Goal: Entertainment & Leisure: Browse casually

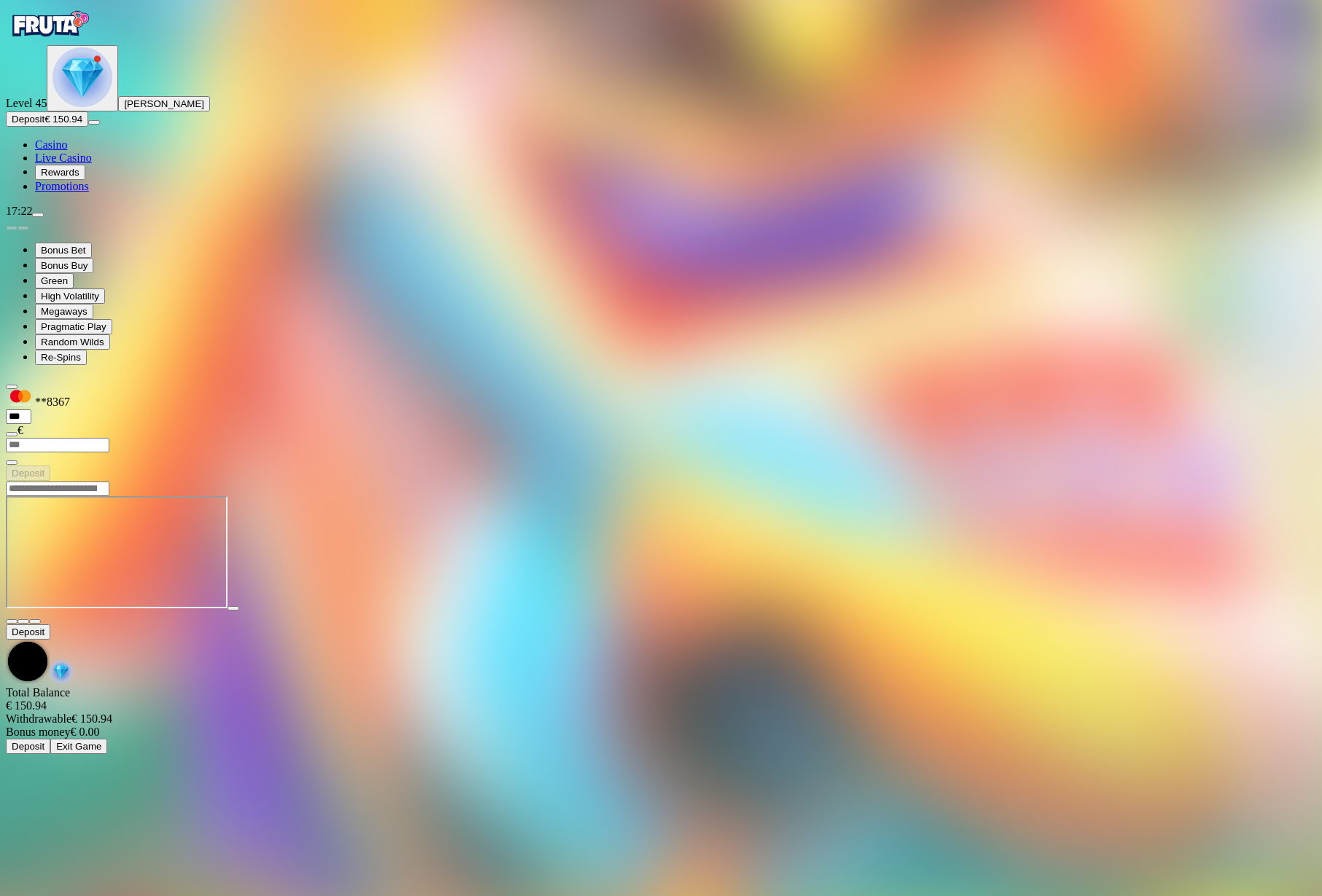
click at [38, 215] on span "menu icon" at bounding box center [38, 215] width 0 height 0
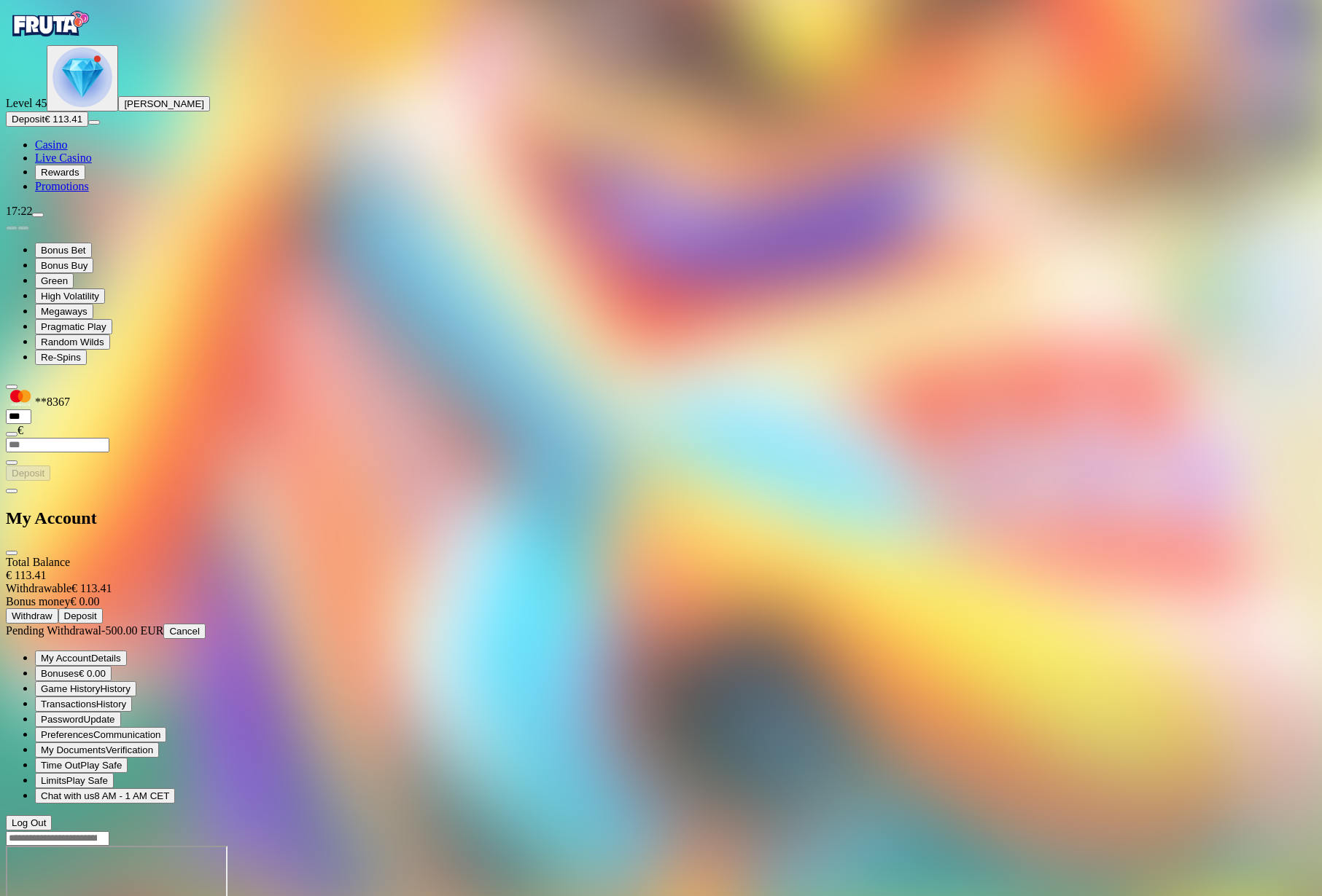
click at [570, 831] on div at bounding box center [661, 831] width 1310 height 0
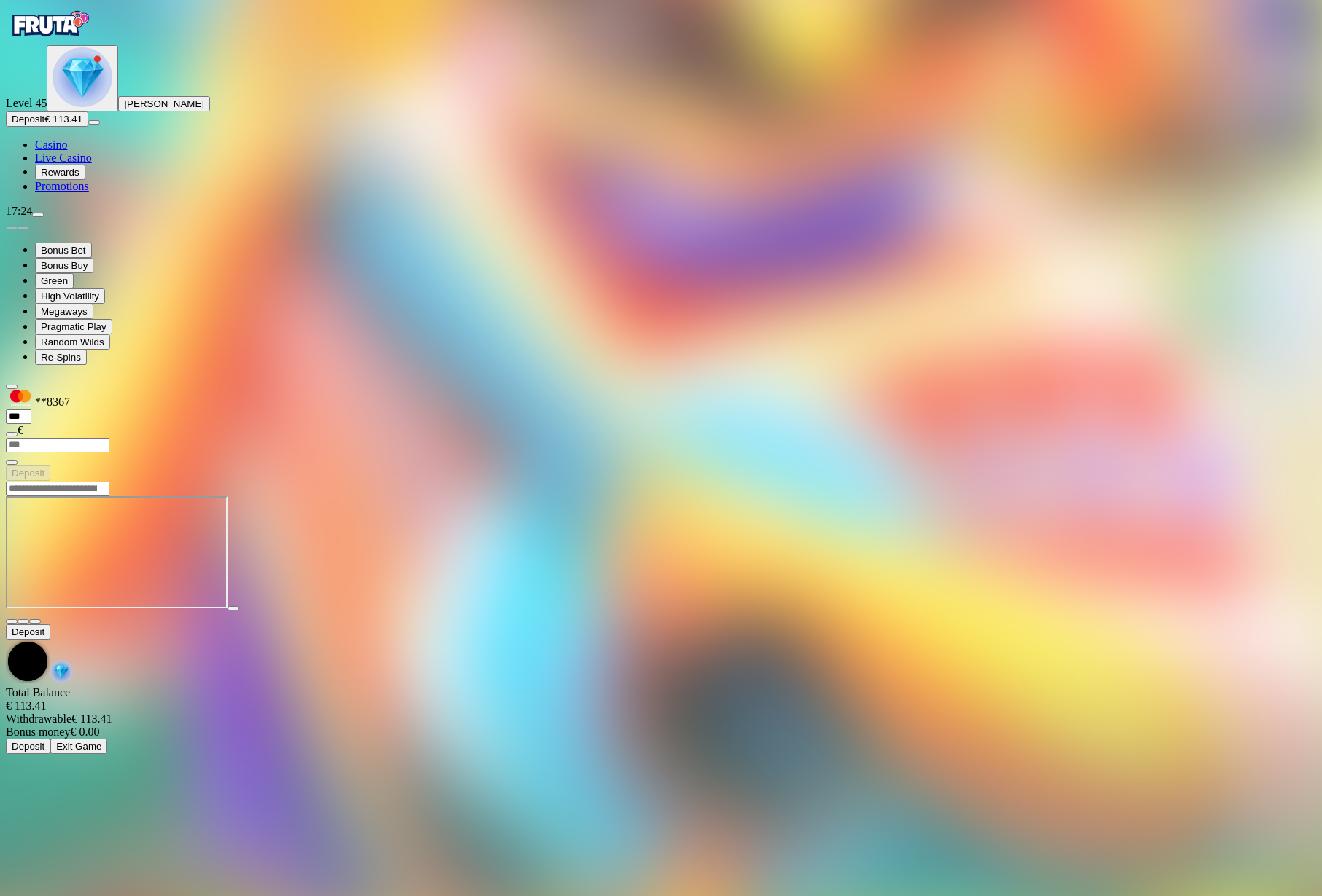
click at [42, 43] on img "Primary" at bounding box center [49, 24] width 87 height 36
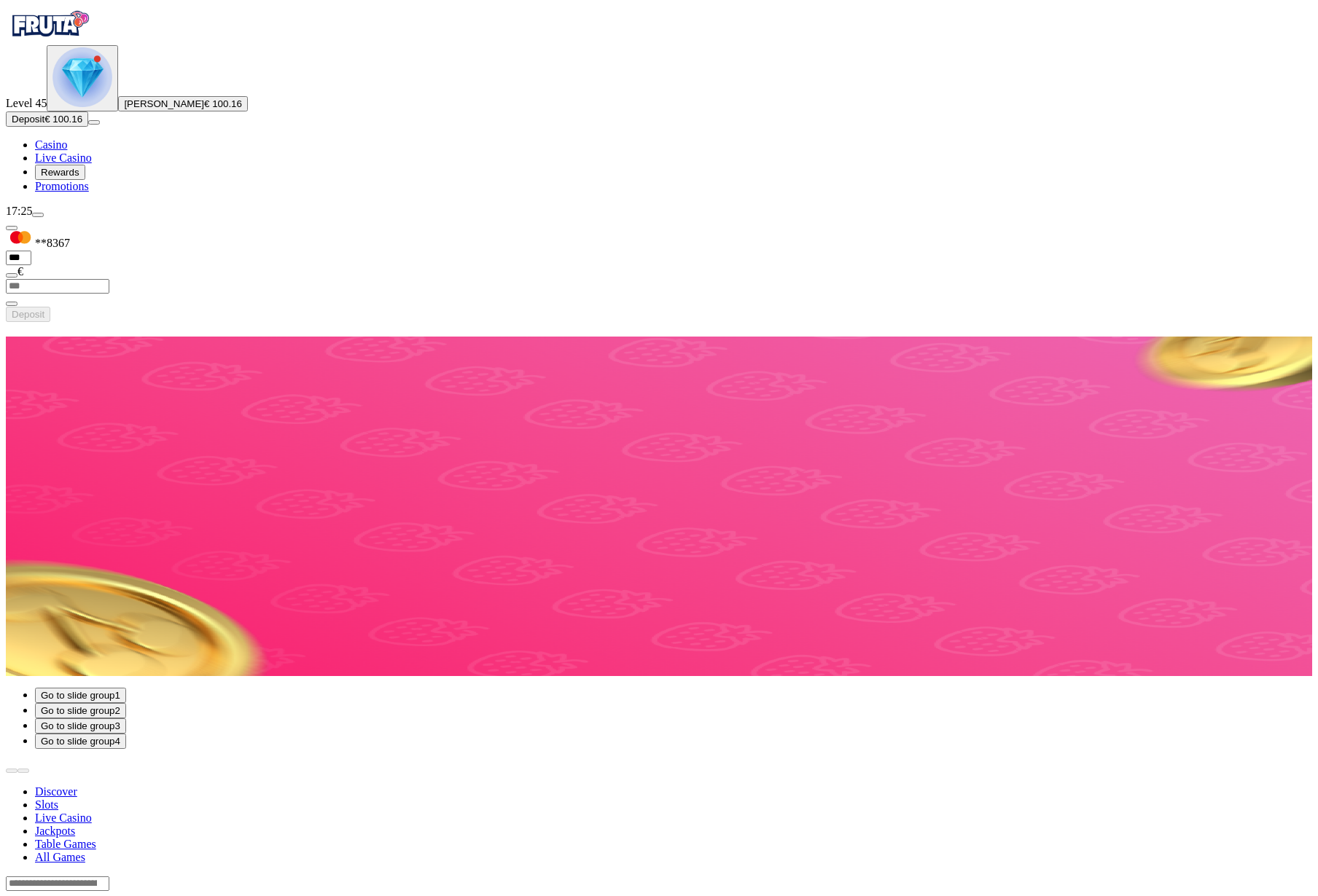
click at [38, 215] on span "menu icon" at bounding box center [38, 215] width 0 height 0
